Goal: Task Accomplishment & Management: Manage account settings

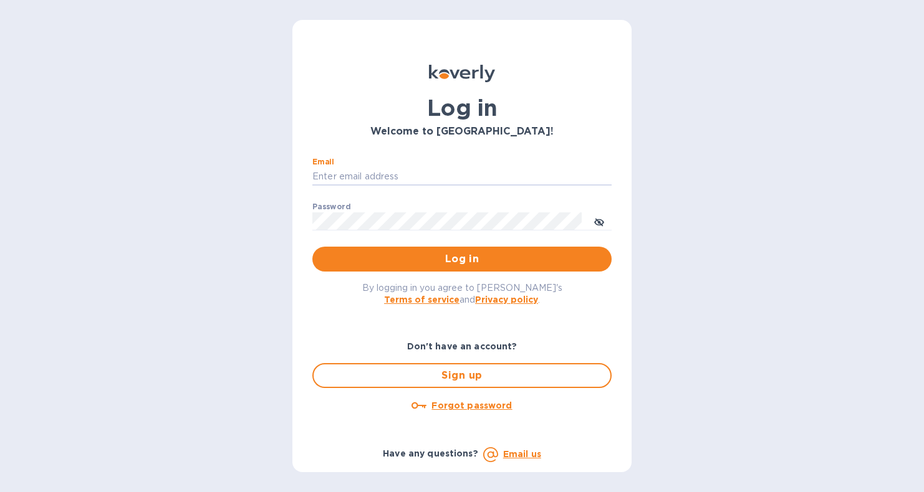
type input "[EMAIL_ADDRESS][DOMAIN_NAME]"
click at [462, 259] on button "Log in" at bounding box center [461, 259] width 299 height 25
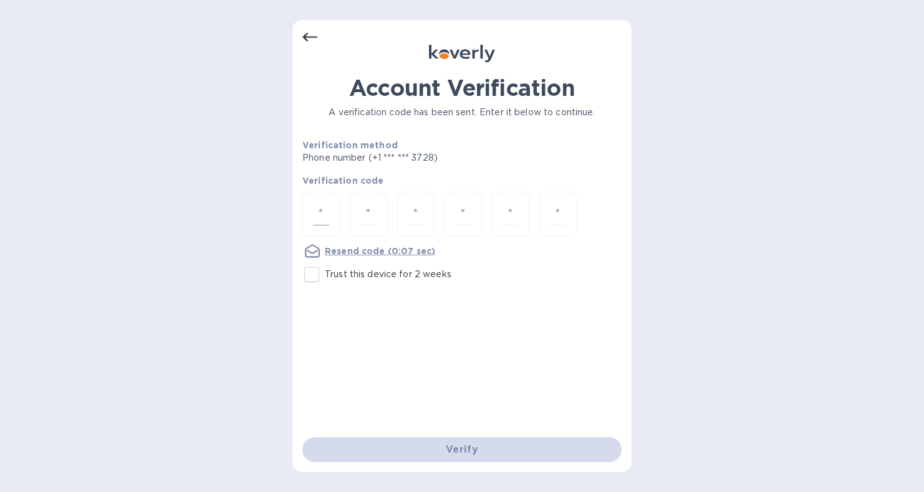
click at [326, 212] on input "number" at bounding box center [321, 214] width 16 height 23
type input "4"
type input "0"
type input "9"
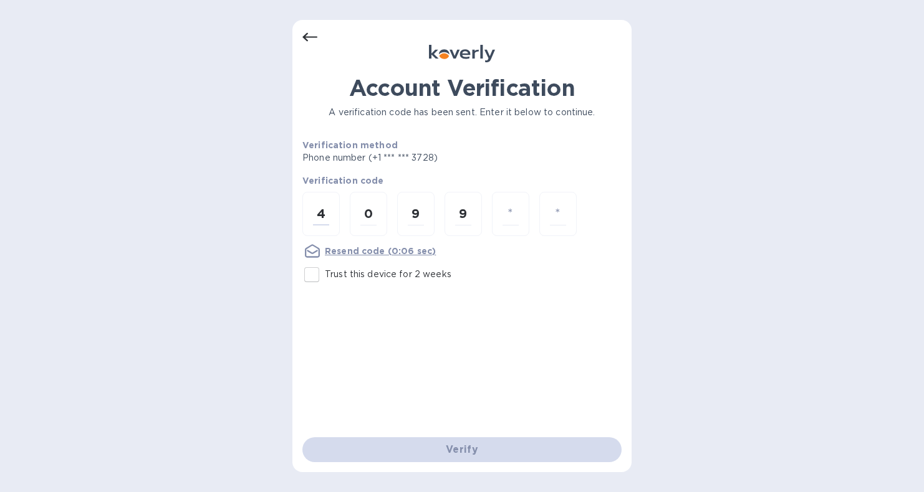
type input "4"
type input "7"
